Goal: Find specific page/section: Find specific page/section

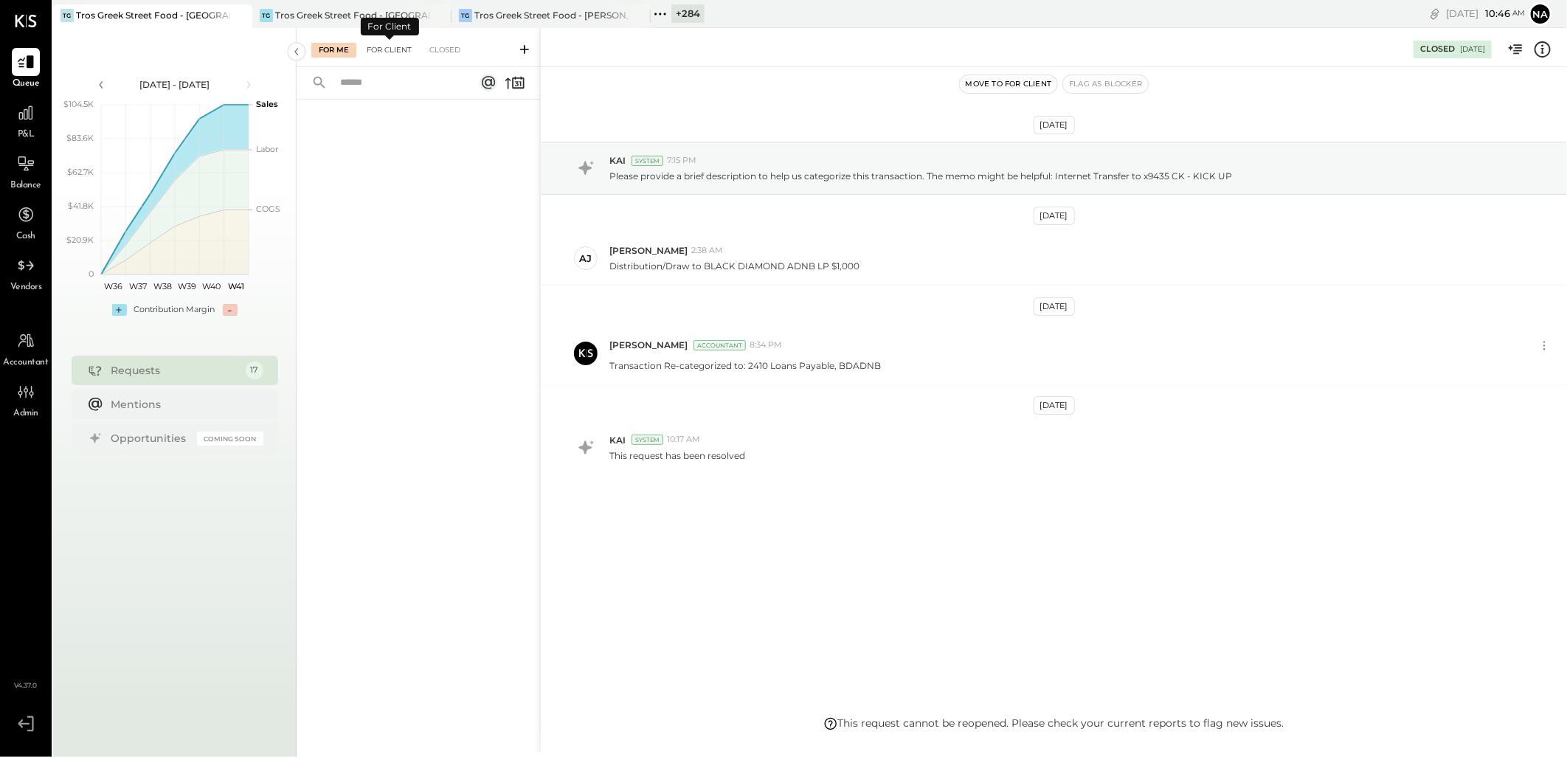
click at [394, 47] on div "For Client" at bounding box center [389, 50] width 60 height 15
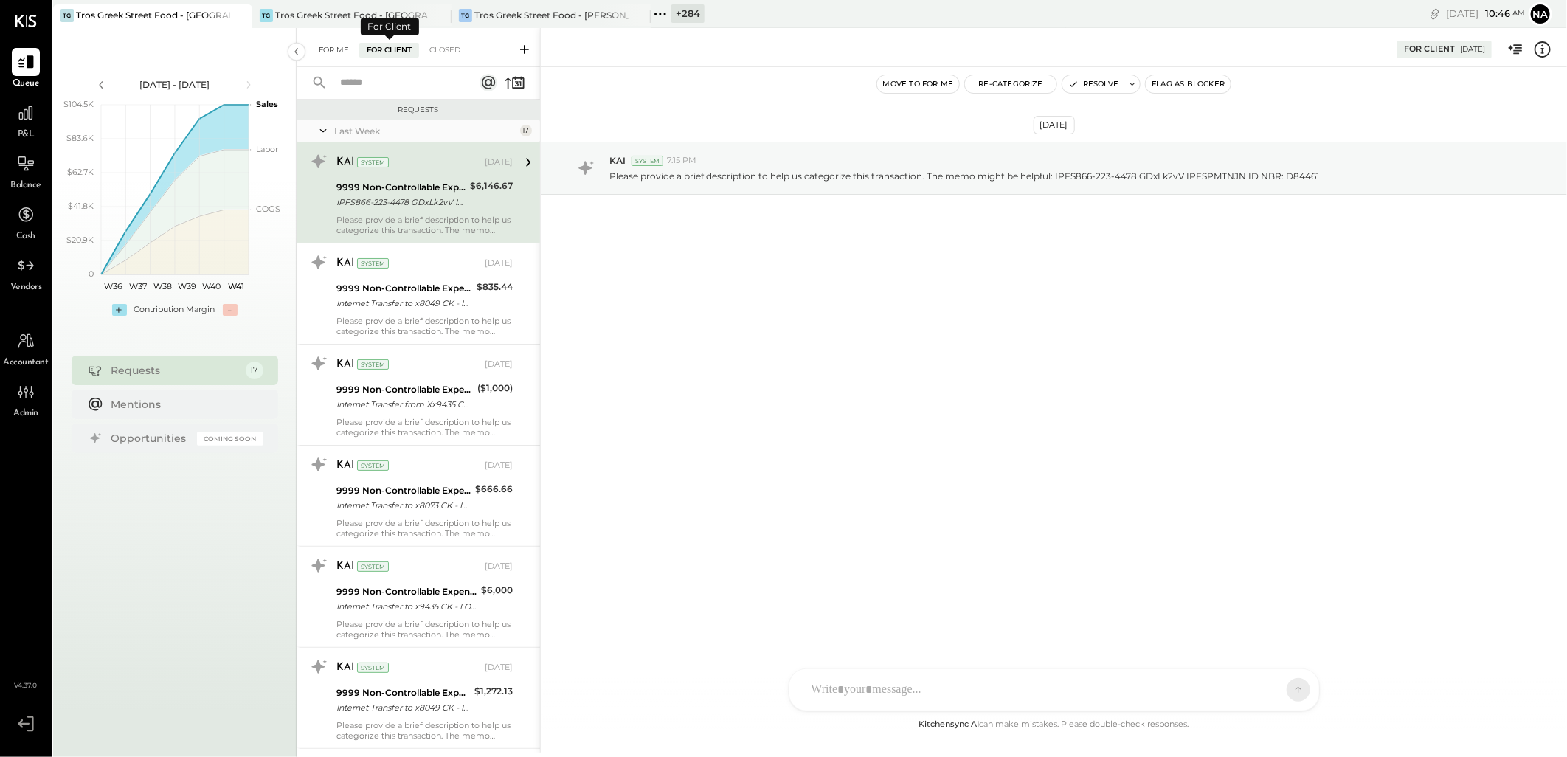
click at [325, 44] on div "For Me" at bounding box center [333, 50] width 45 height 15
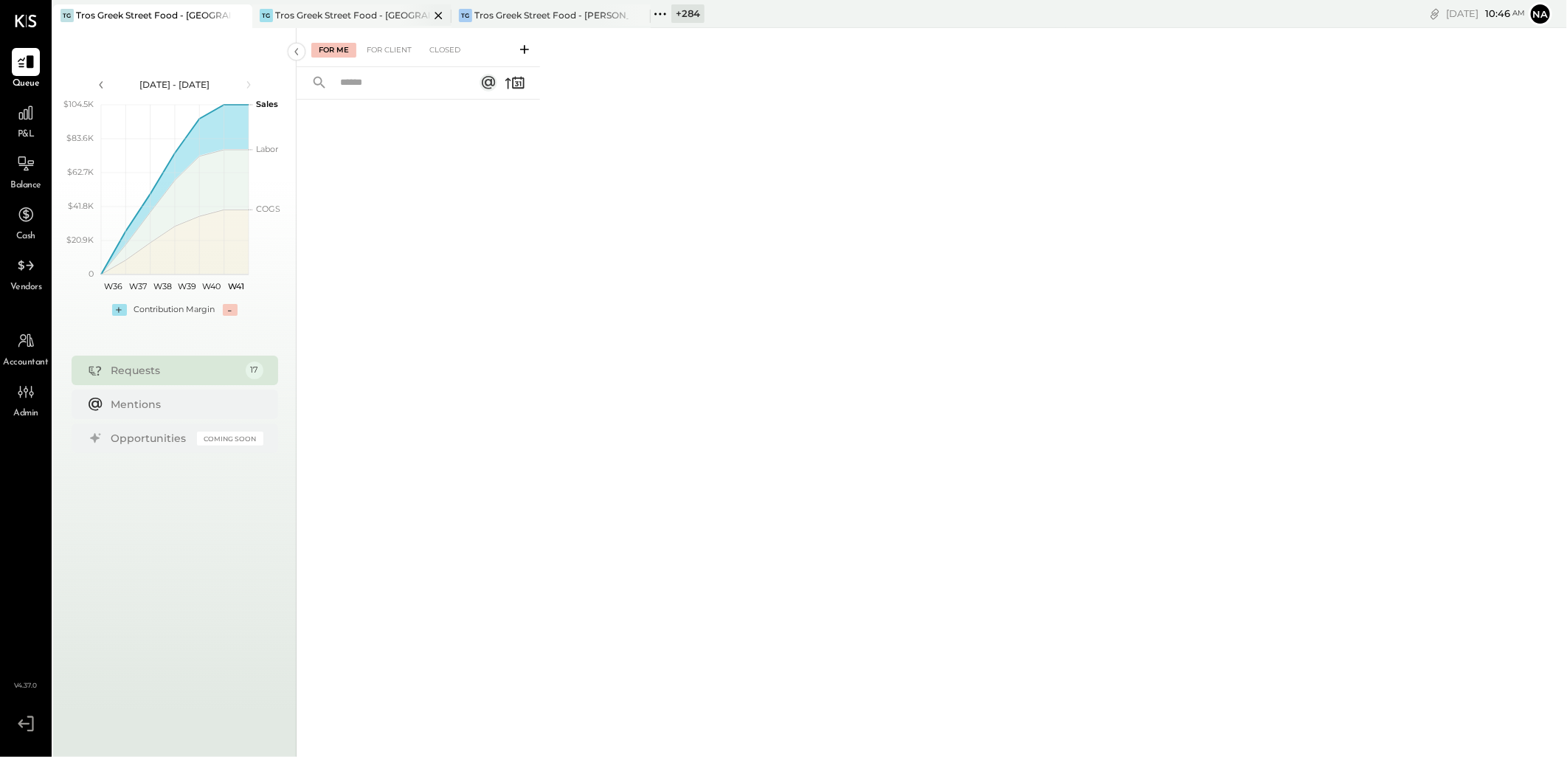
click at [336, 10] on div "Tros Greek Street Food - [GEOGRAPHIC_DATA]" at bounding box center [352, 15] width 154 height 13
click at [384, 48] on div "For Client" at bounding box center [389, 50] width 60 height 15
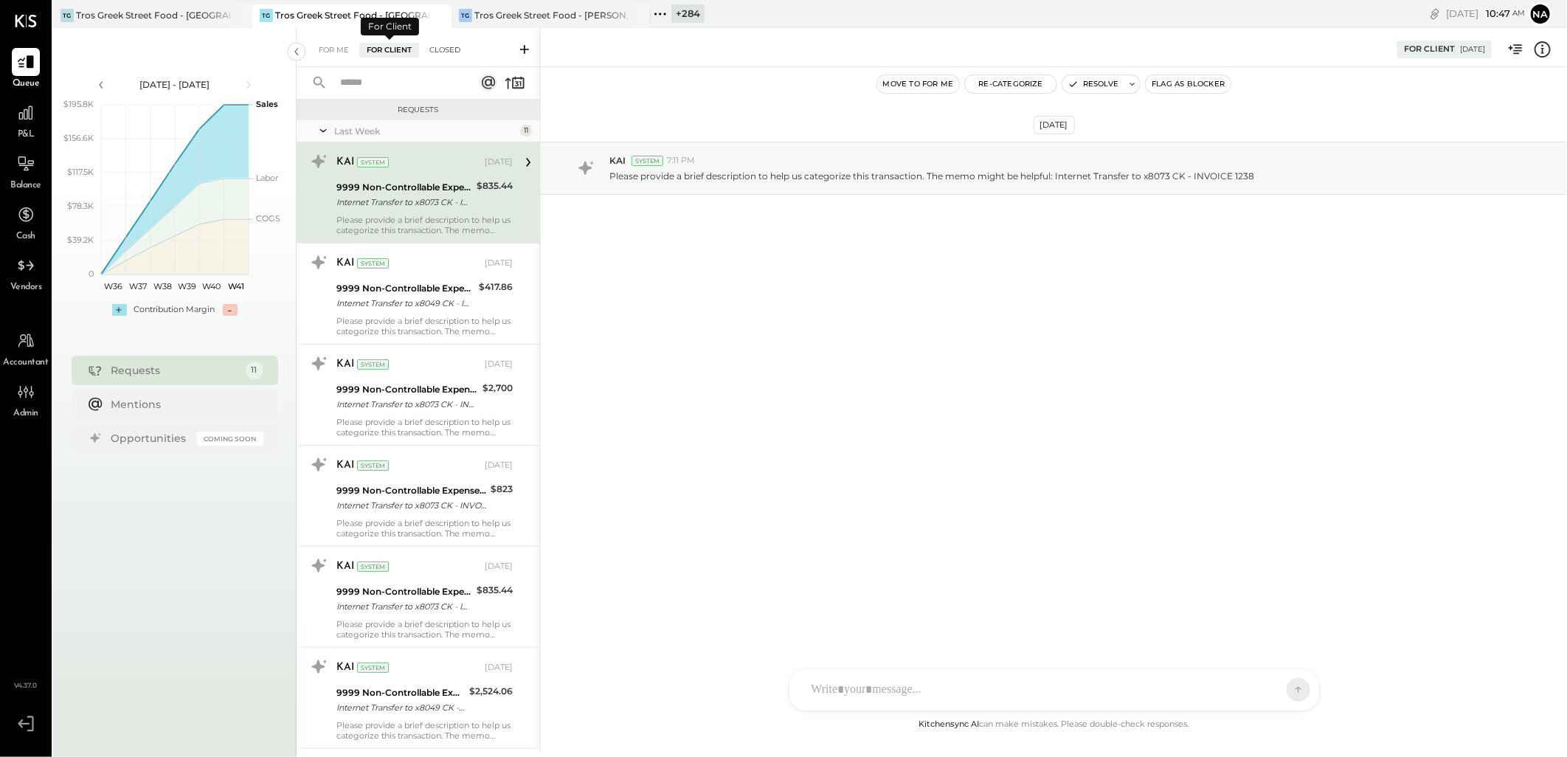
click at [426, 46] on div "Closed" at bounding box center [445, 50] width 46 height 15
click at [458, 46] on div "Closed" at bounding box center [445, 50] width 46 height 15
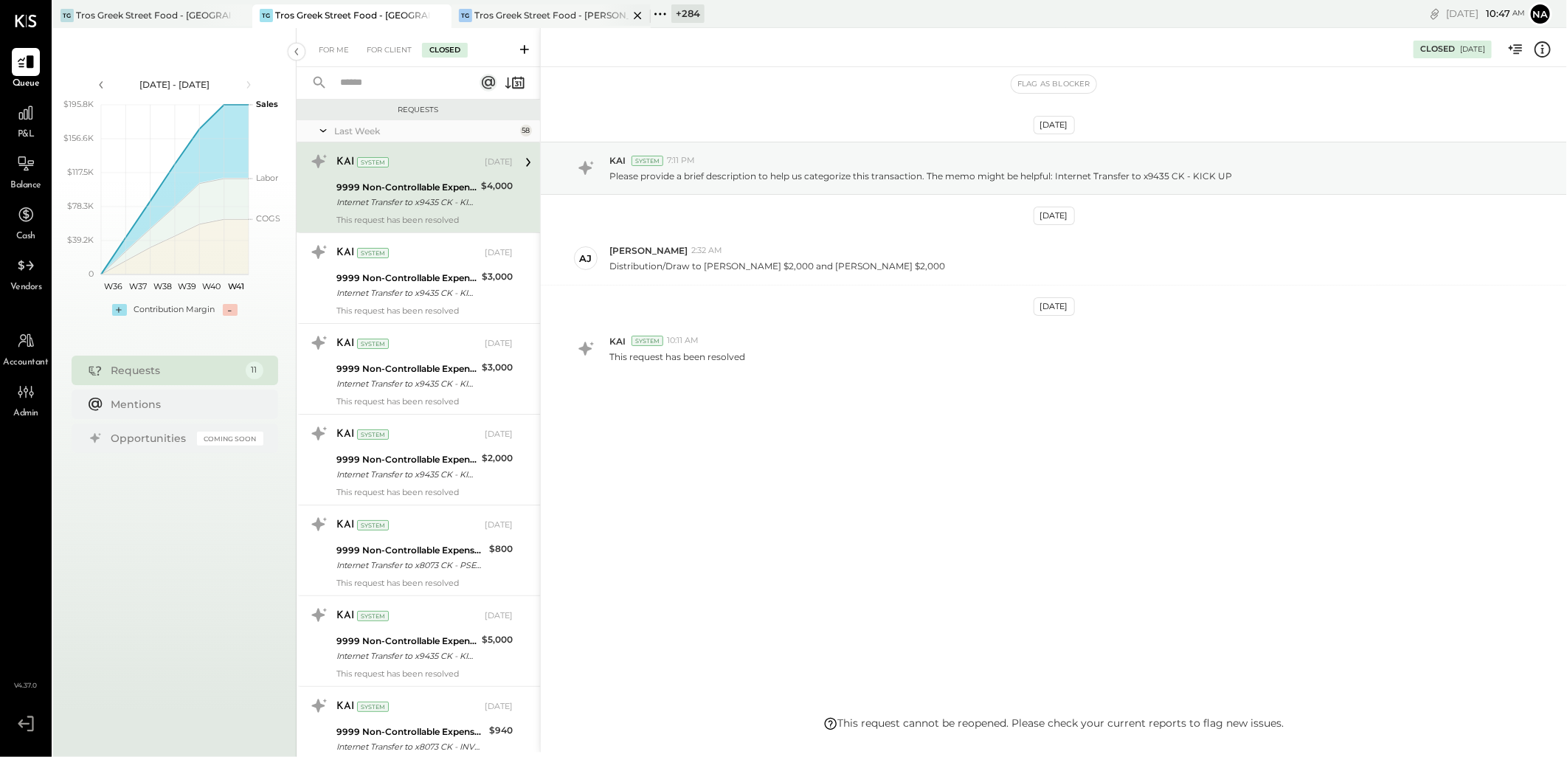
click at [597, 13] on div "Tros Greek Street Food - [PERSON_NAME]" at bounding box center [551, 15] width 154 height 13
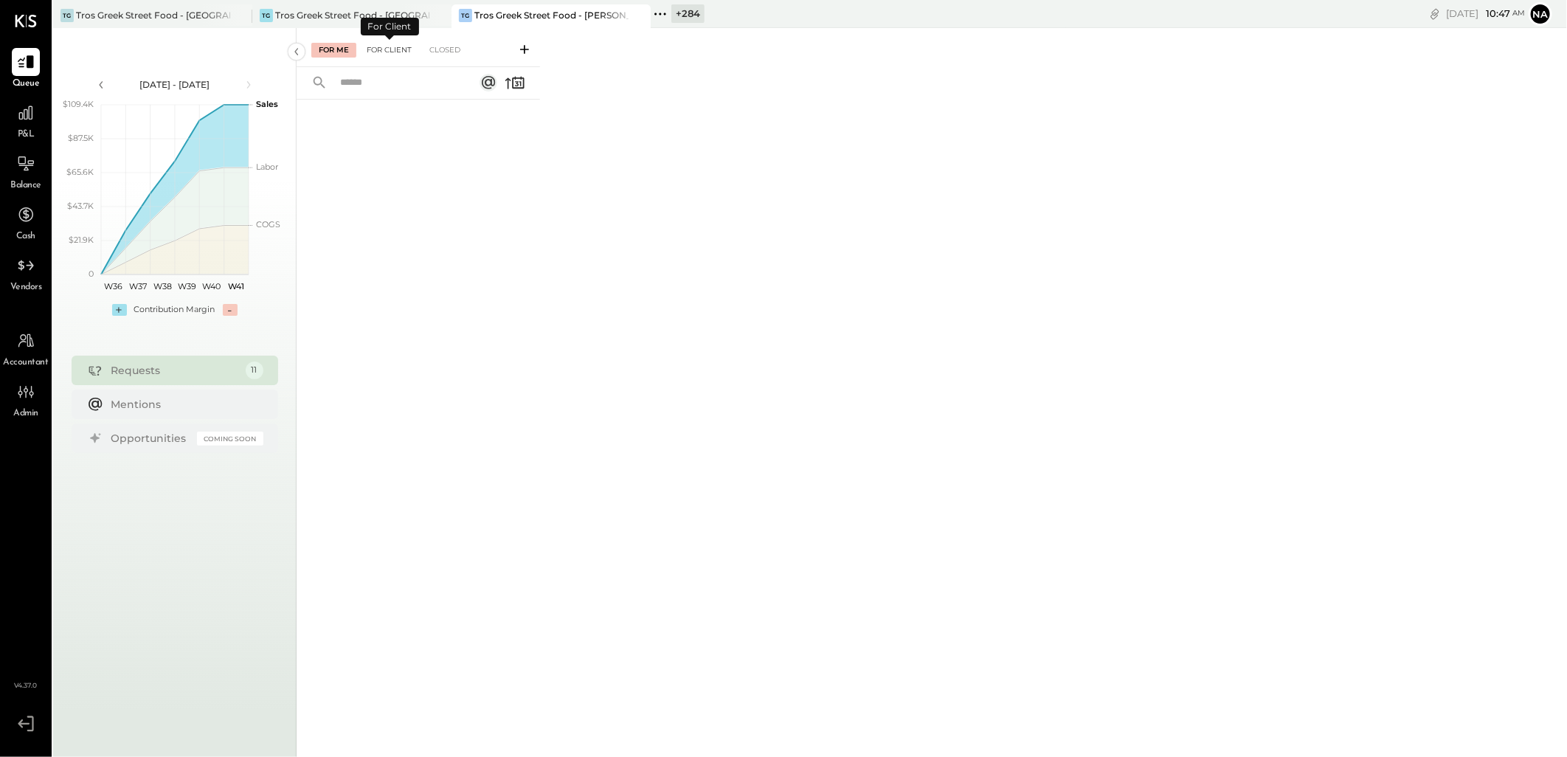
click at [392, 48] on div "For Client" at bounding box center [389, 50] width 60 height 15
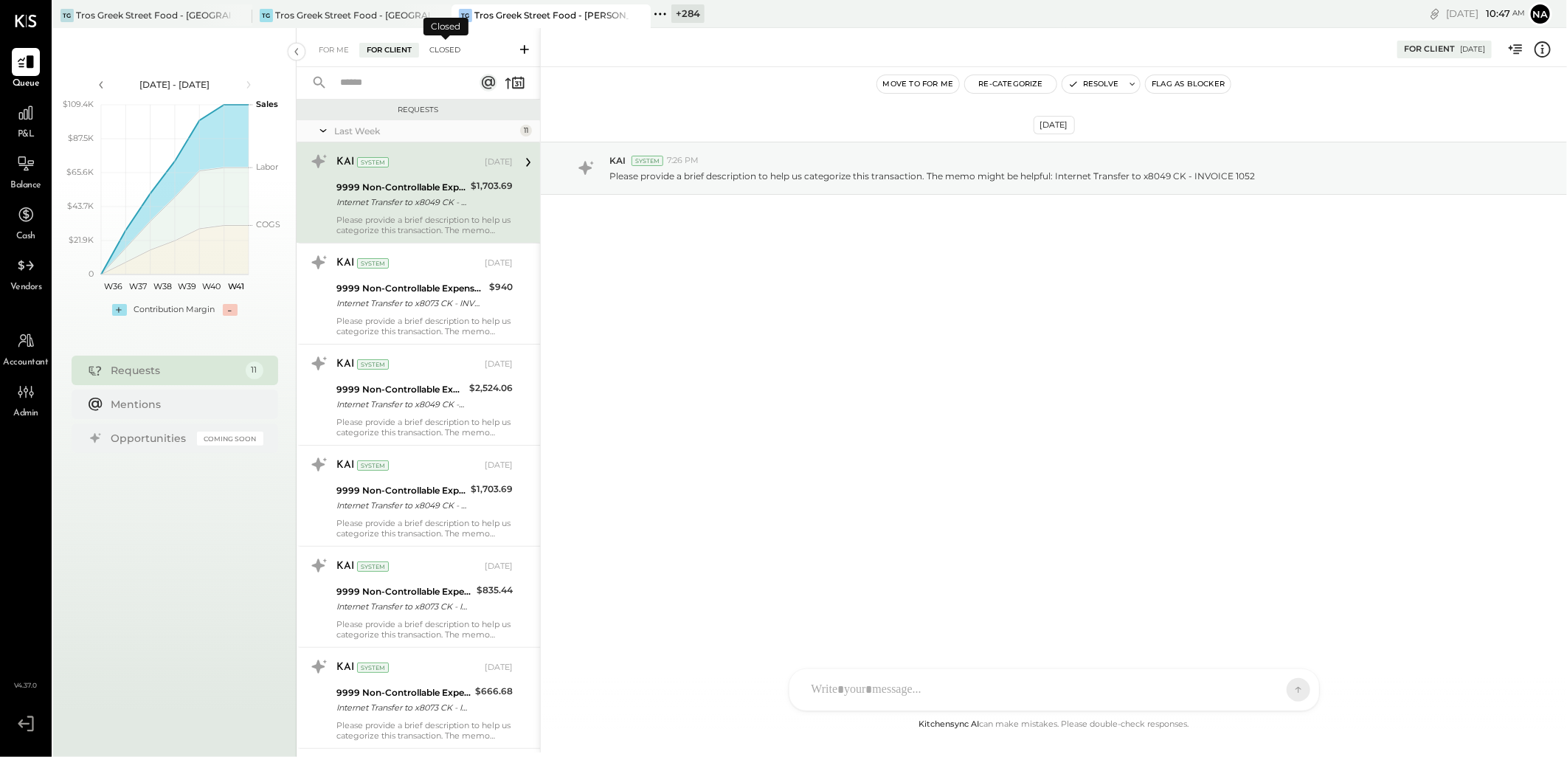
click at [439, 43] on div "Closed" at bounding box center [445, 50] width 46 height 15
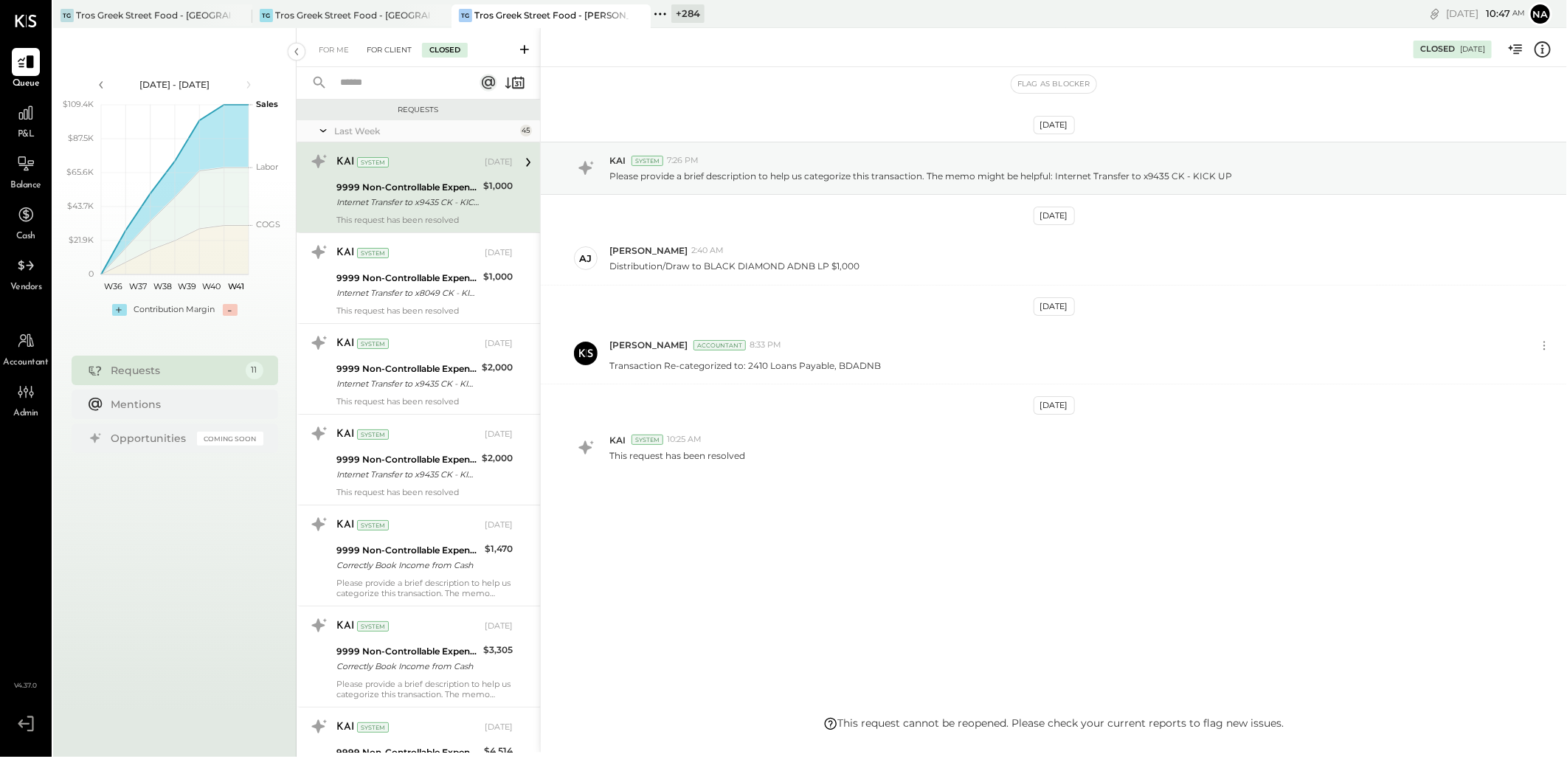
click at [399, 52] on div "For Client" at bounding box center [389, 50] width 60 height 15
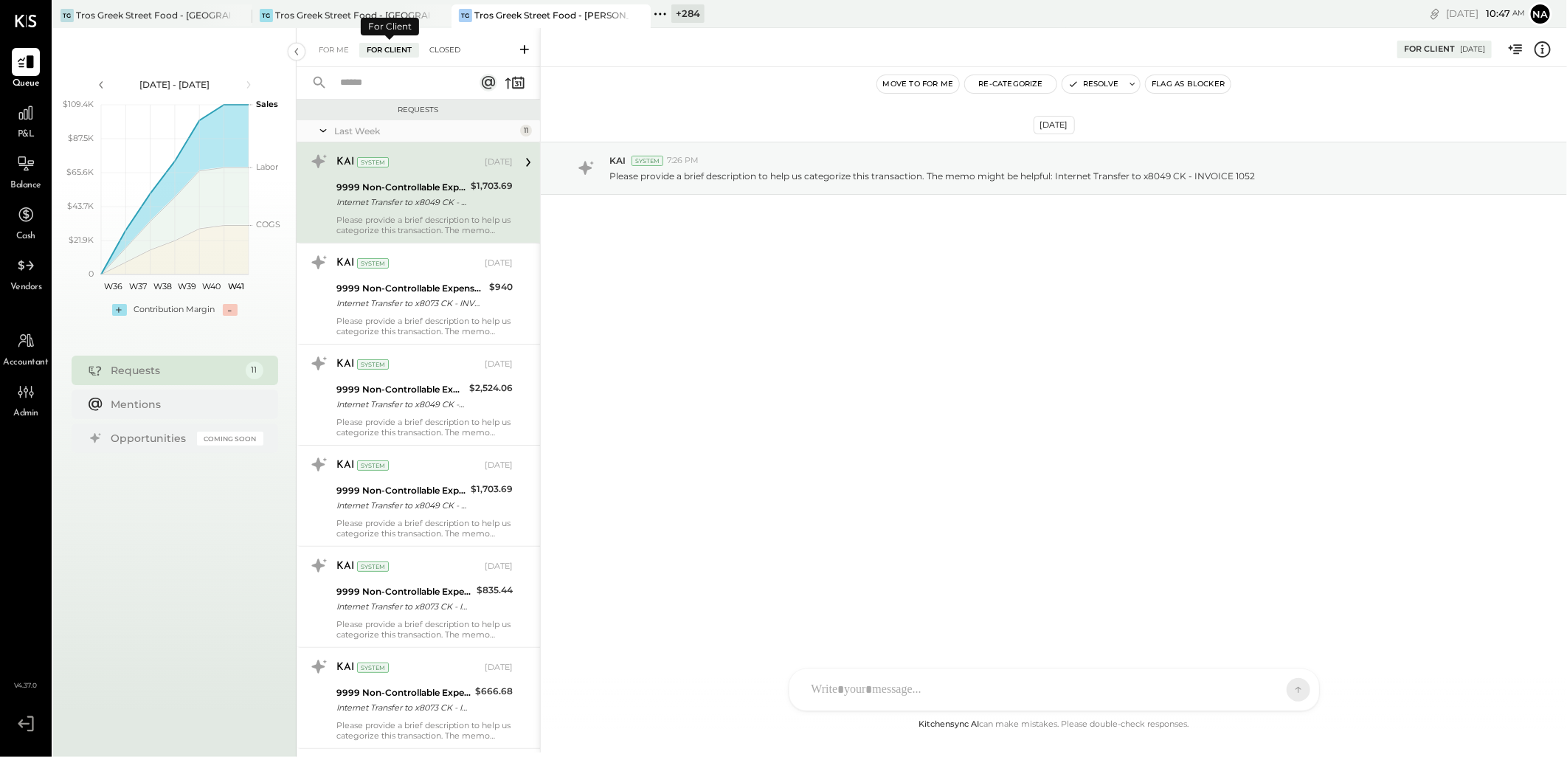
click at [437, 46] on div "Closed" at bounding box center [445, 50] width 46 height 15
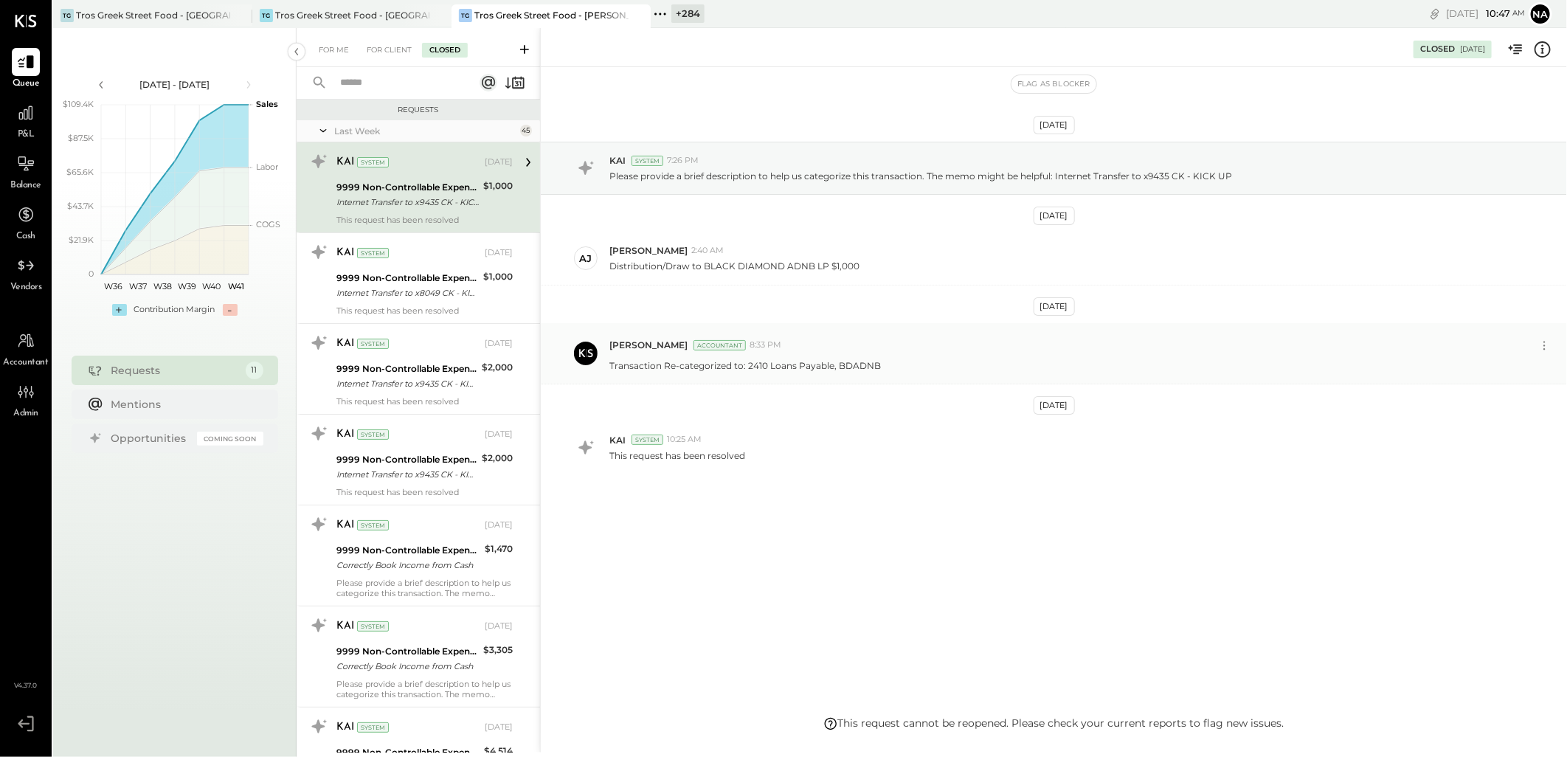
click at [761, 351] on div "[PERSON_NAME] Accountant 8:33 PM" at bounding box center [1071, 345] width 924 height 13
click at [636, 344] on span "[PERSON_NAME]" at bounding box center [648, 345] width 78 height 13
click at [400, 13] on div at bounding box center [426, 14] width 52 height 21
